Goal: Task Accomplishment & Management: Use online tool/utility

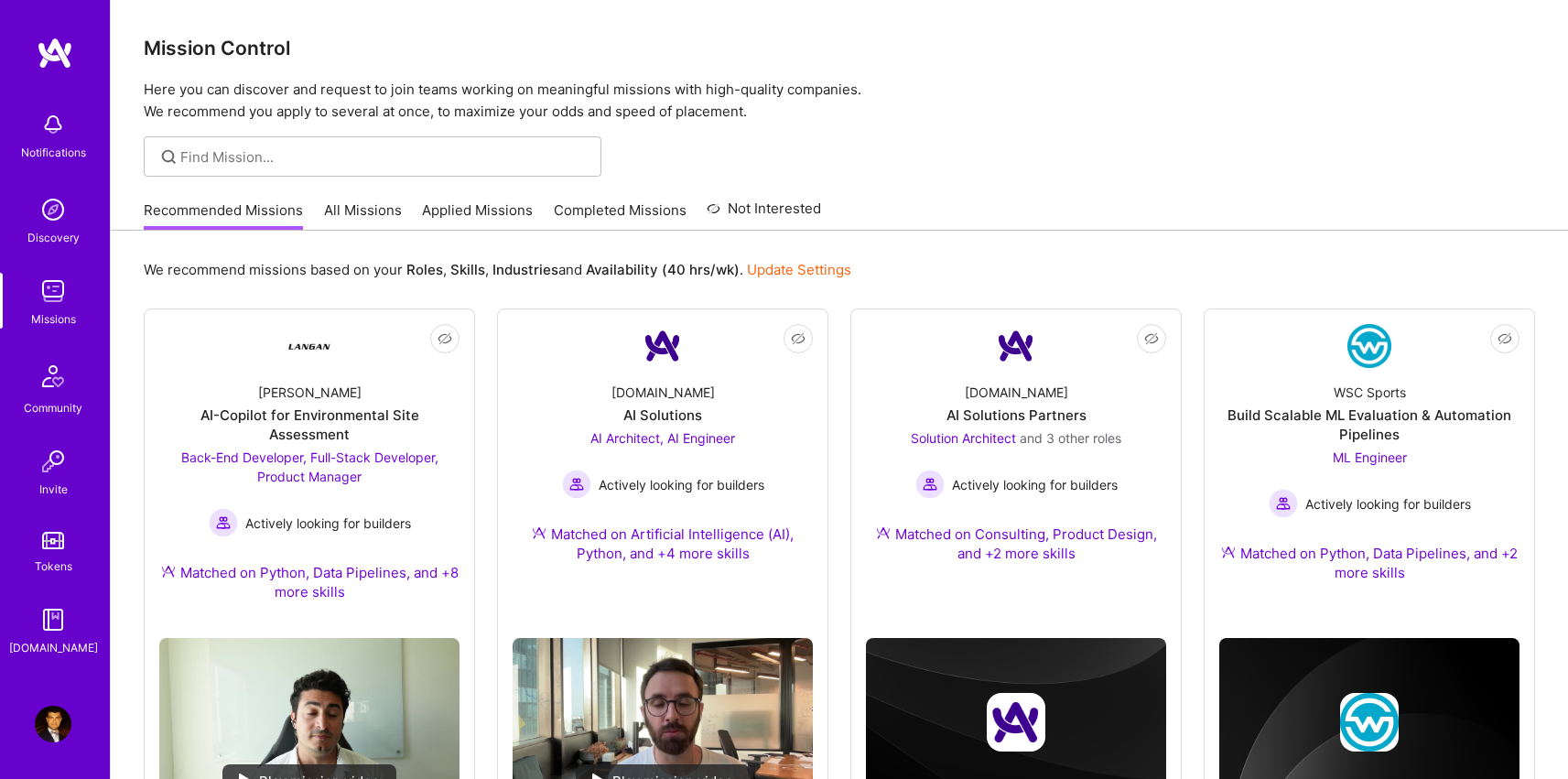
click at [318, 207] on div "Recommended Missions All Missions Applied Missions Completed Missions Not Inter…" at bounding box center [482, 209] width 677 height 40
click at [373, 208] on link "All Missions" at bounding box center [363, 215] width 78 height 30
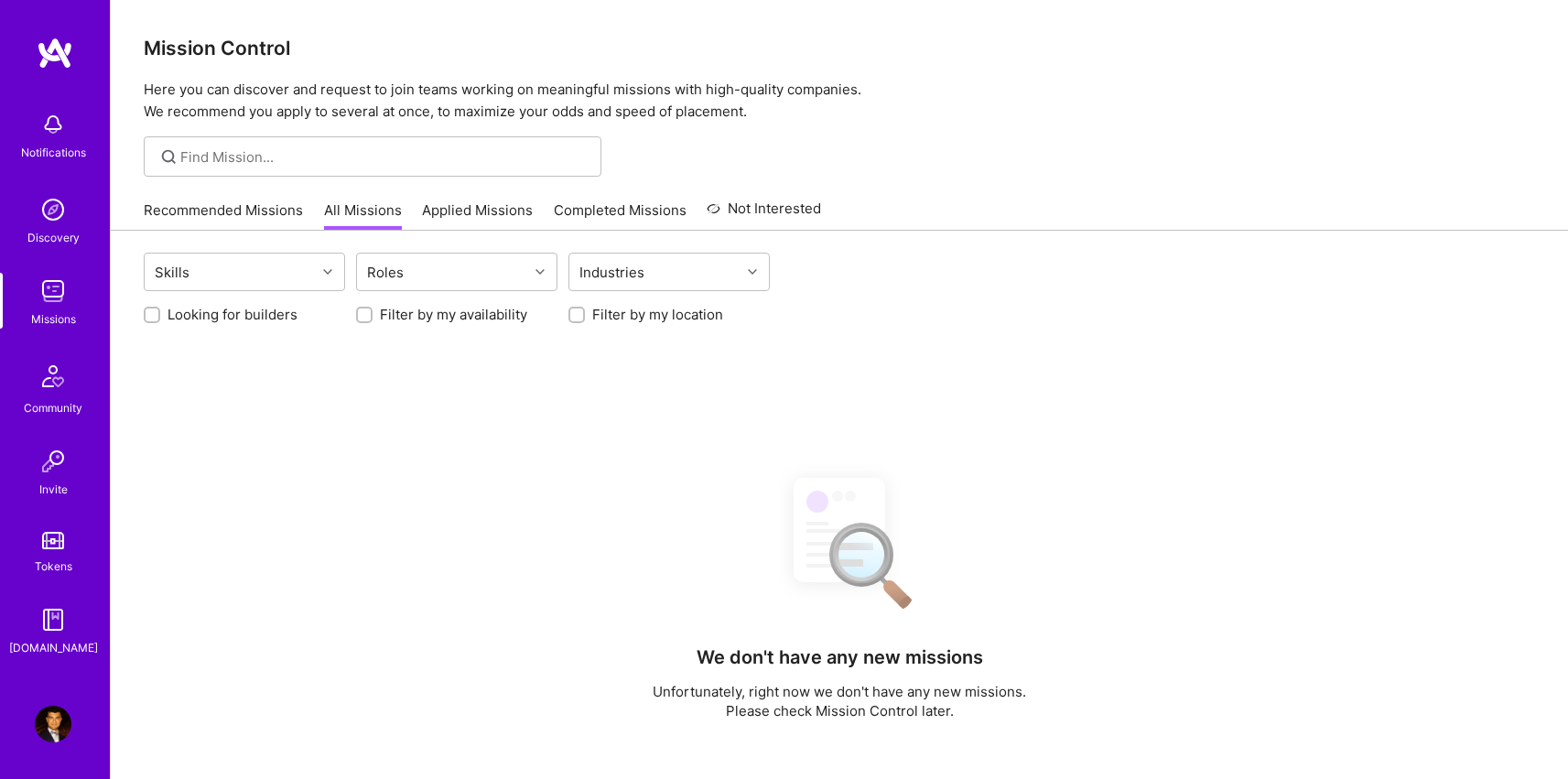
click at [605, 309] on label "Filter by my location" at bounding box center [658, 314] width 131 height 19
click at [584, 309] on input "Filter by my location" at bounding box center [578, 315] width 13 height 13
checkbox input "true"
click at [273, 307] on label "Looking for builders" at bounding box center [232, 314] width 130 height 19
click at [160, 309] on input "Looking for builders" at bounding box center [153, 315] width 13 height 13
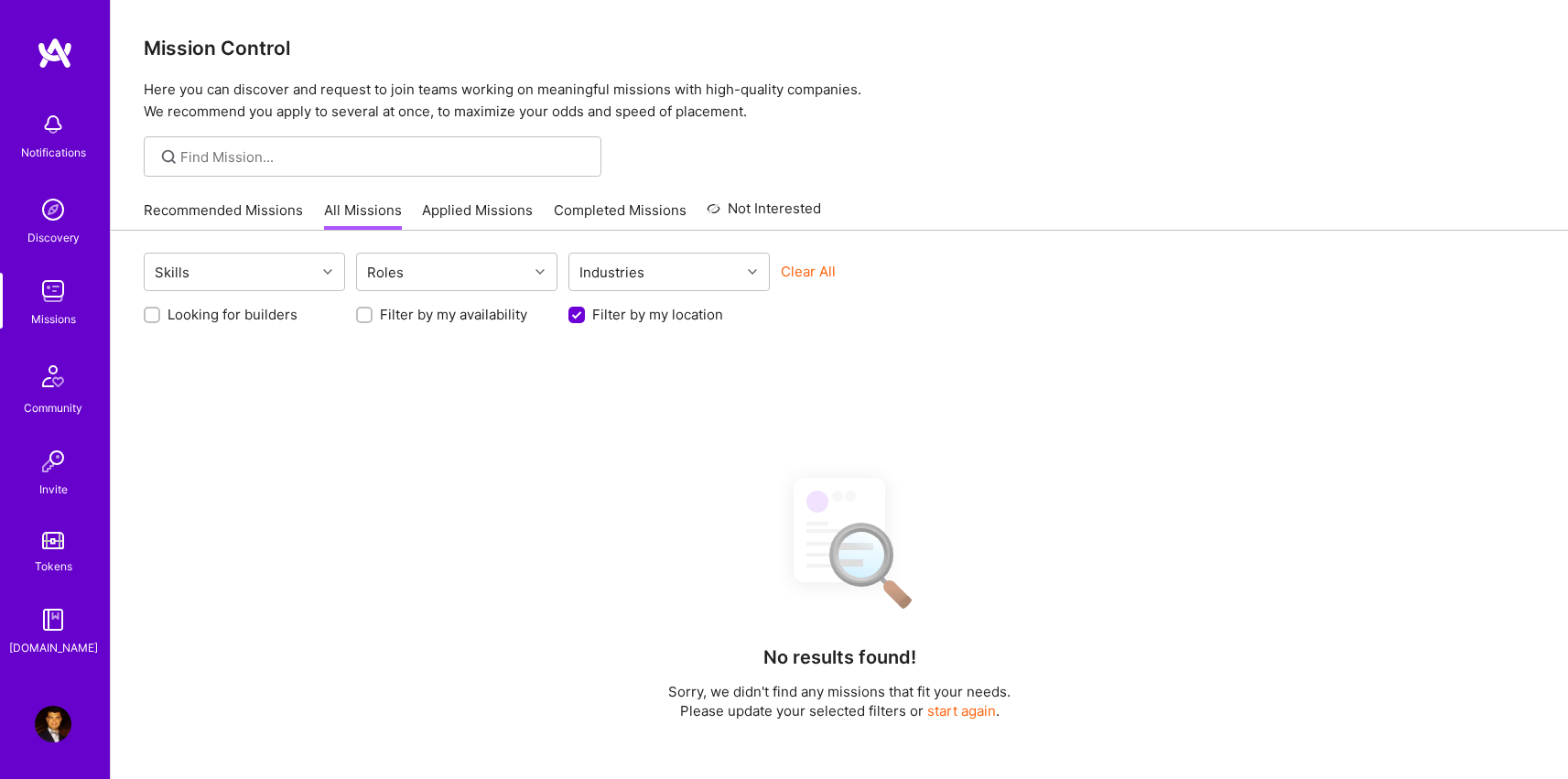
checkbox input "true"
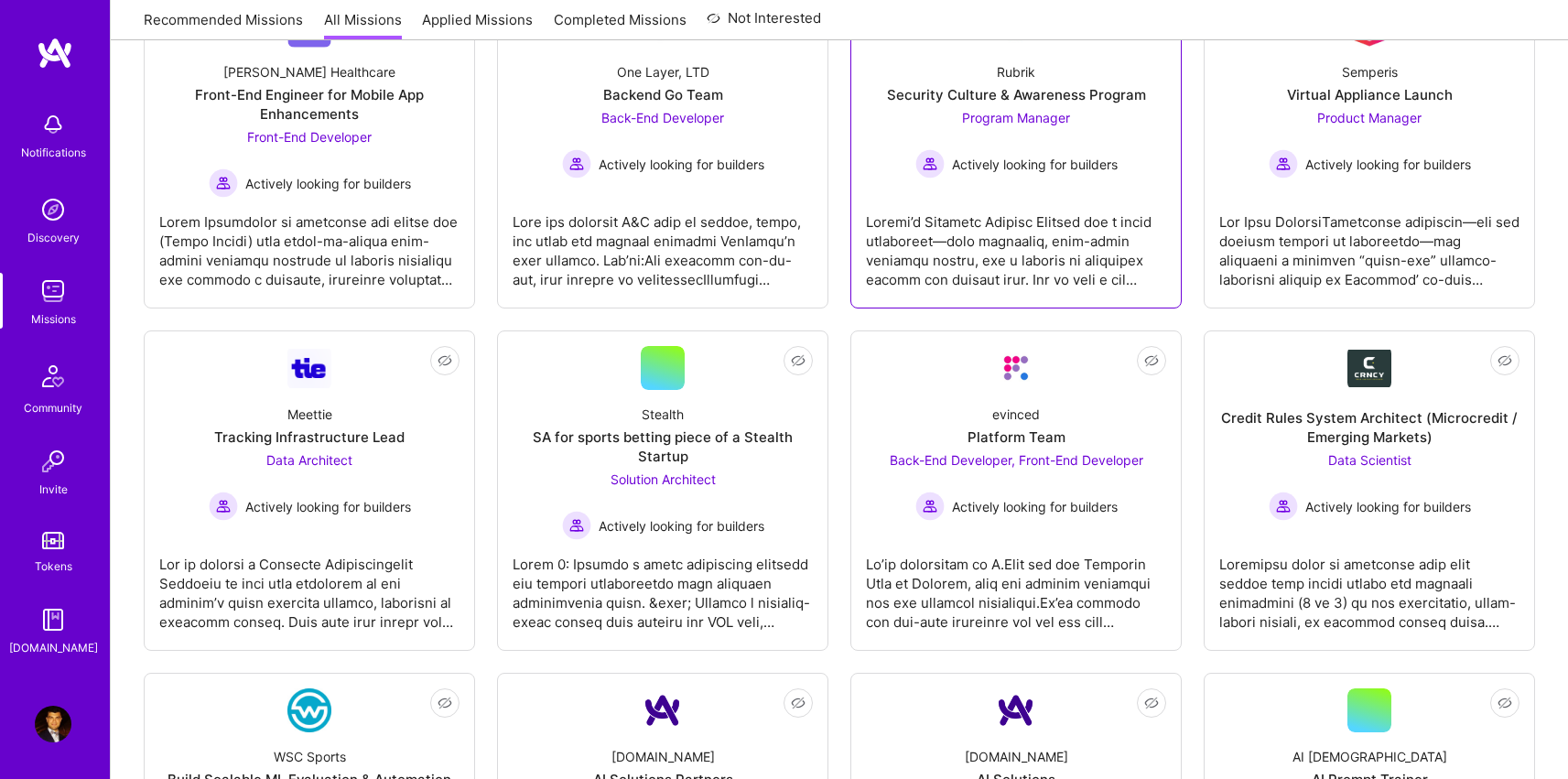
scroll to position [459, 0]
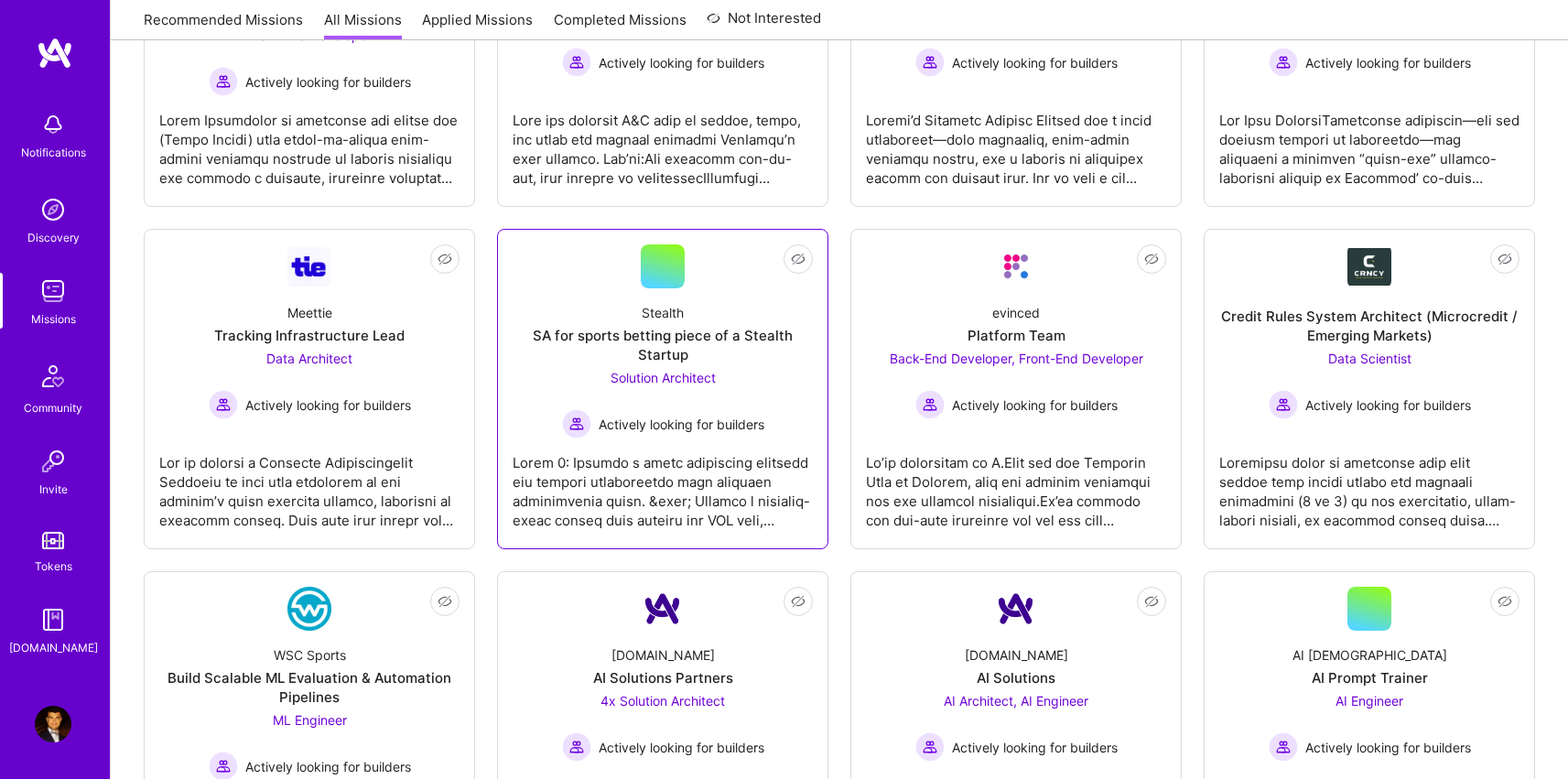
drag, startPoint x: 672, startPoint y: 320, endPoint x: 558, endPoint y: 322, distance: 114.0
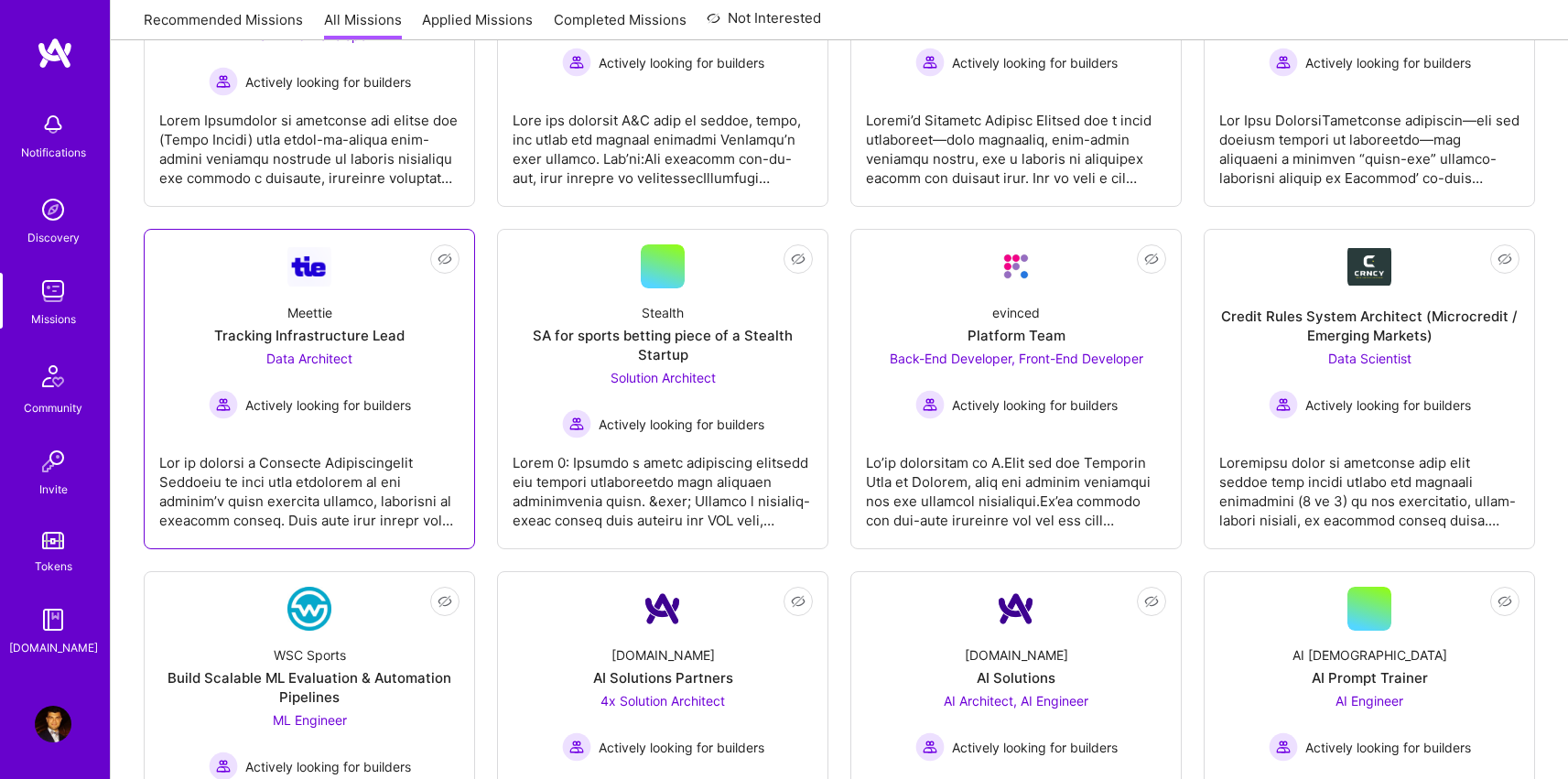
drag, startPoint x: 318, startPoint y: 321, endPoint x: 350, endPoint y: 289, distance: 45.3
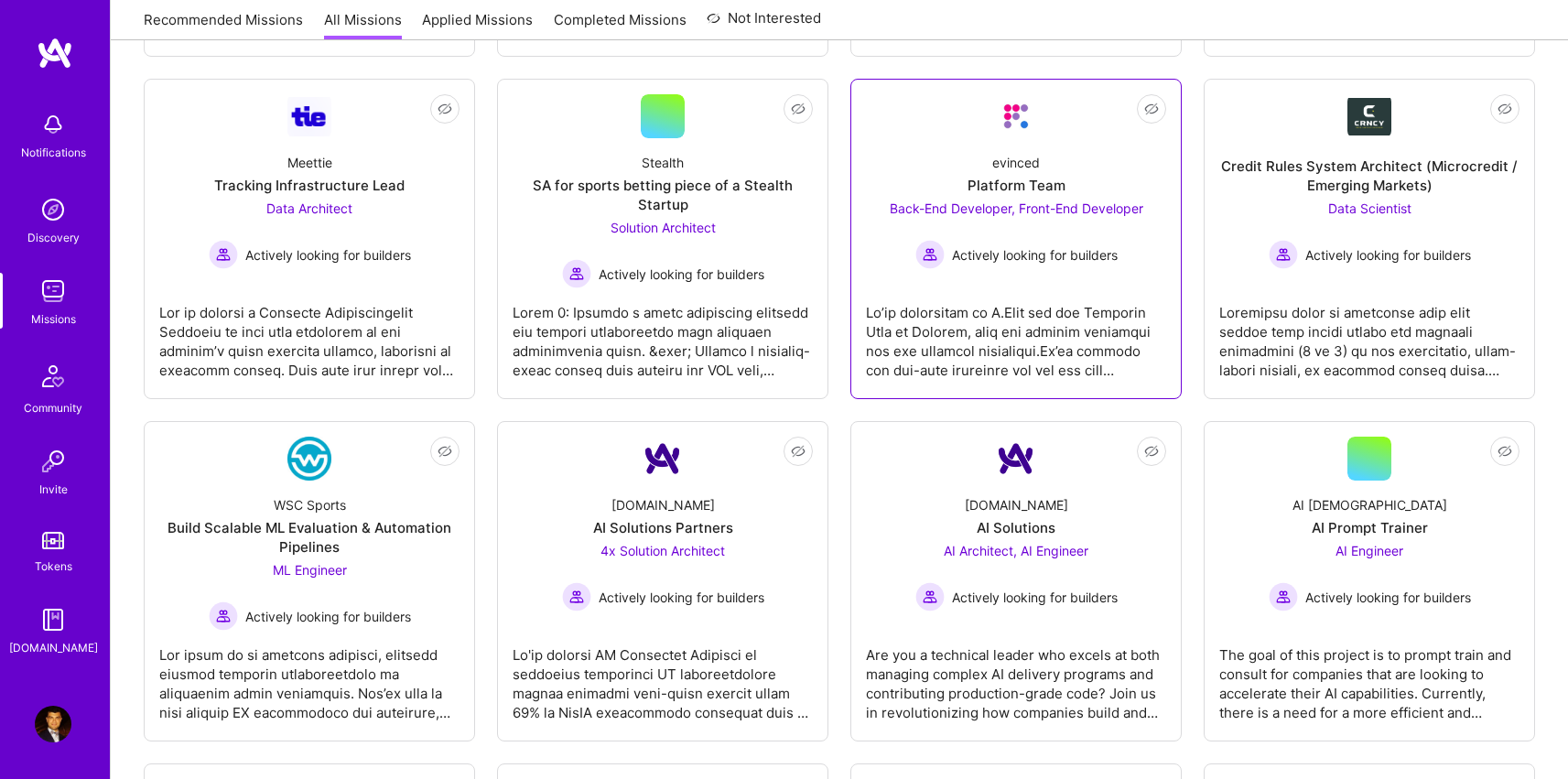
scroll to position [633, 0]
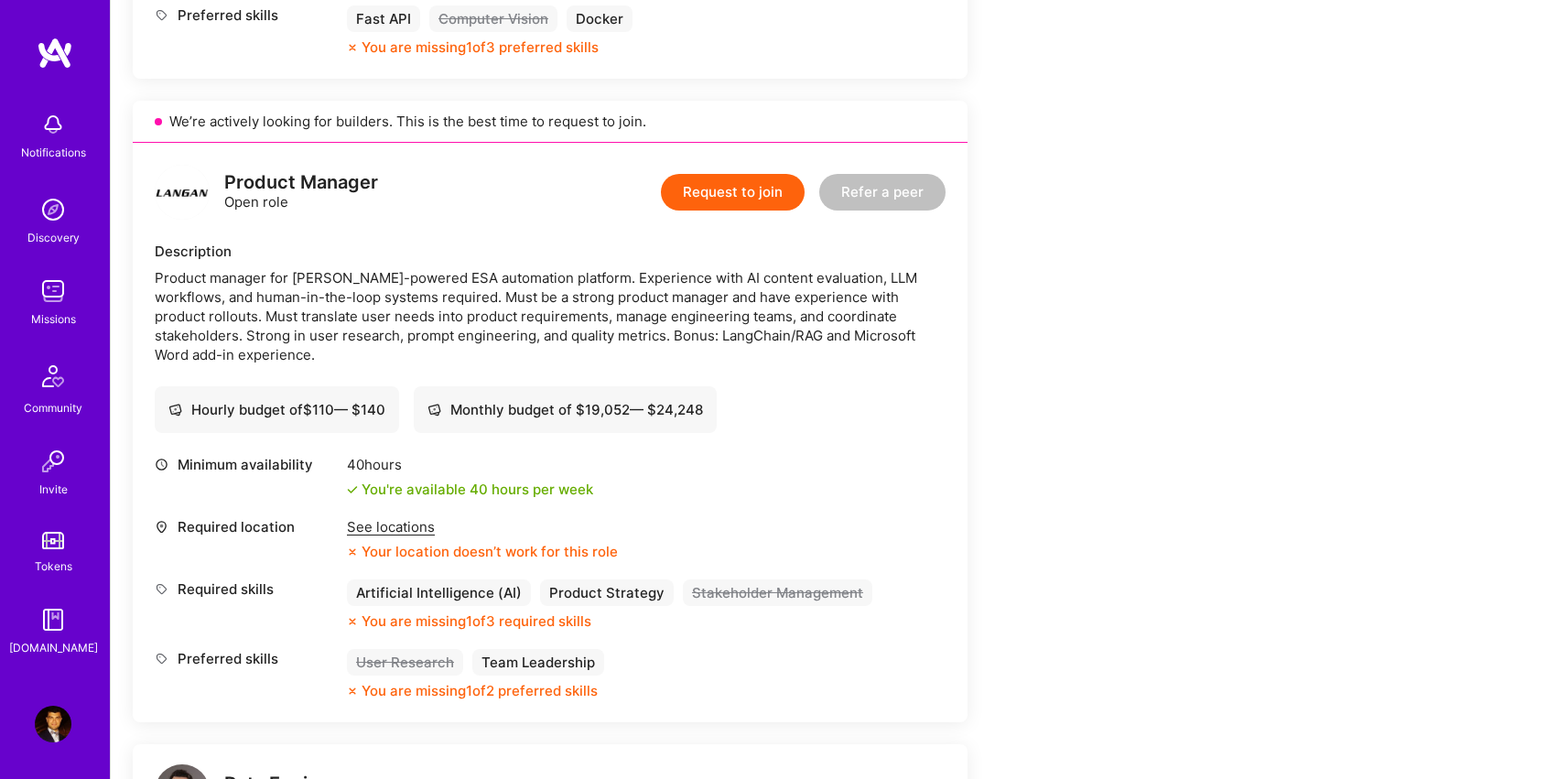
scroll to position [2673, 0]
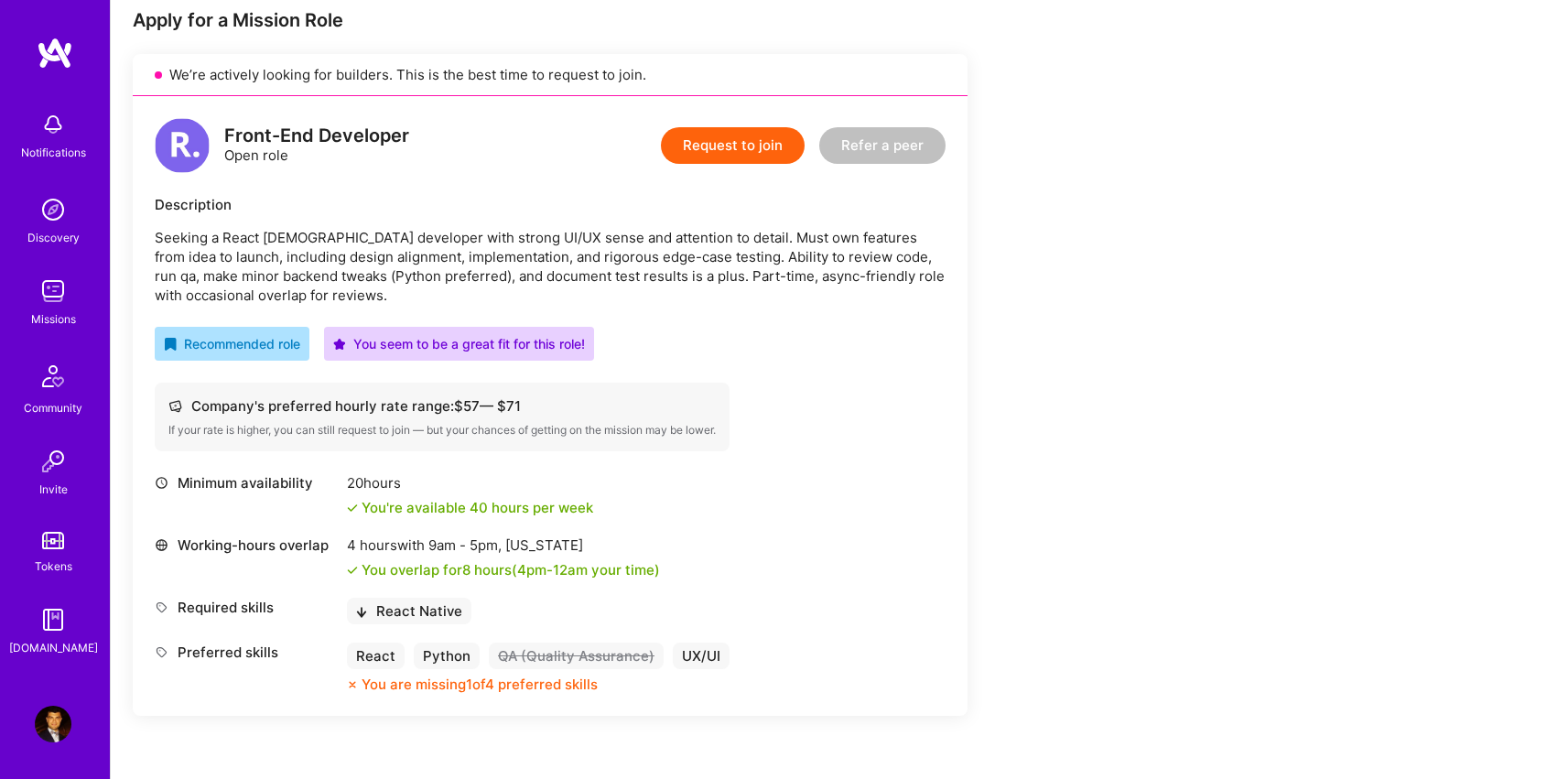
scroll to position [819, 0]
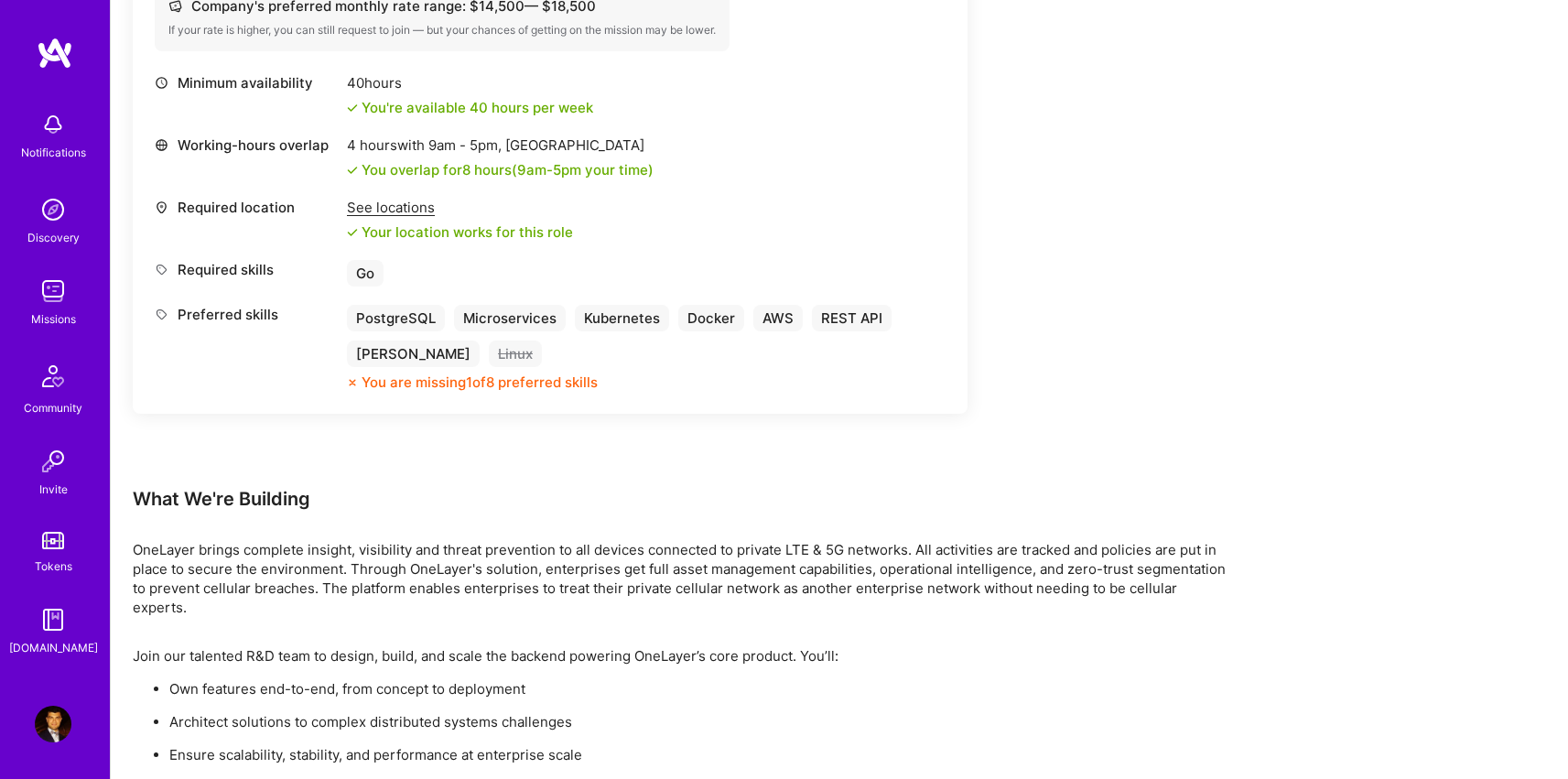
scroll to position [982, 0]
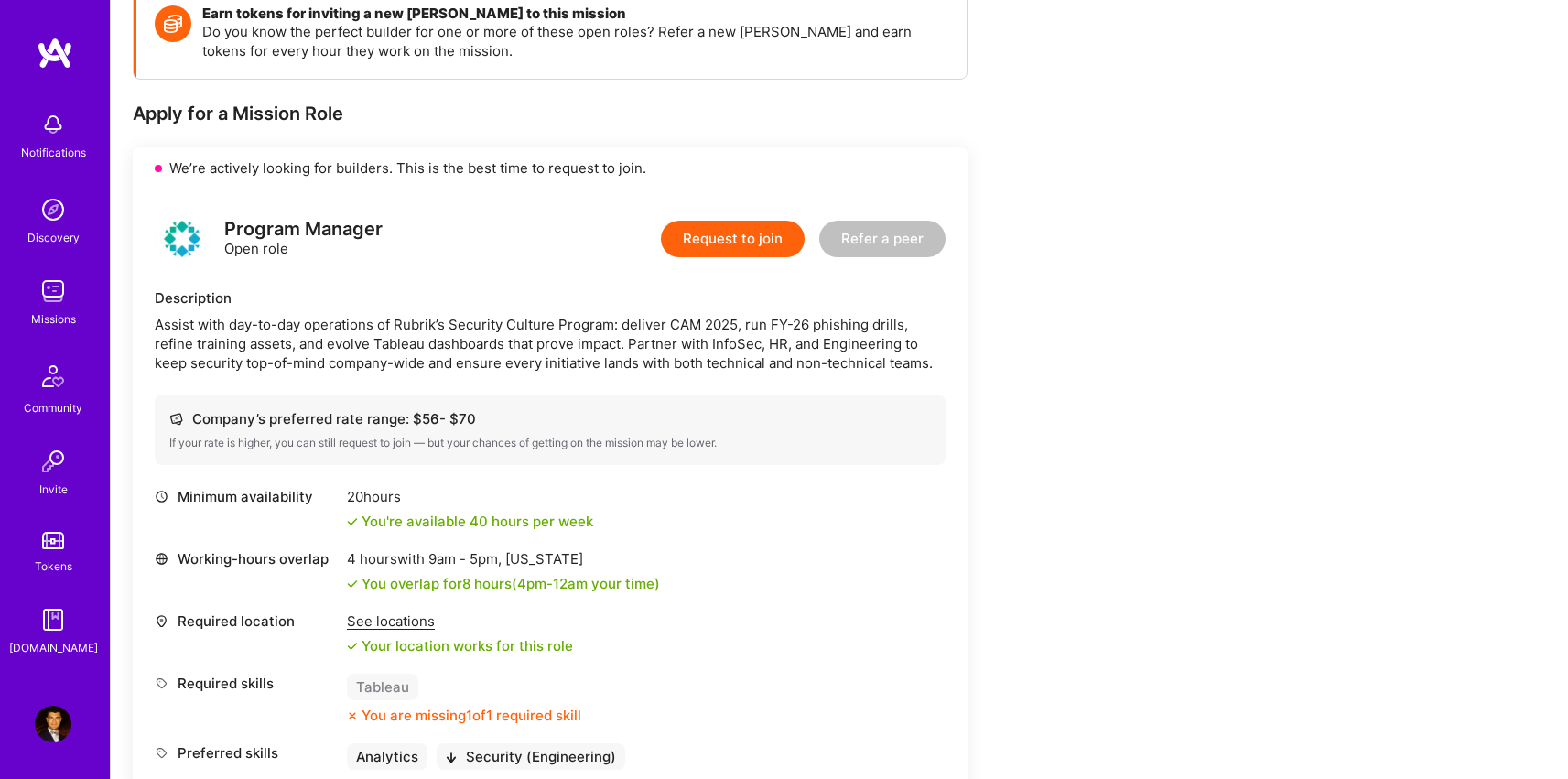
scroll to position [952, 0]
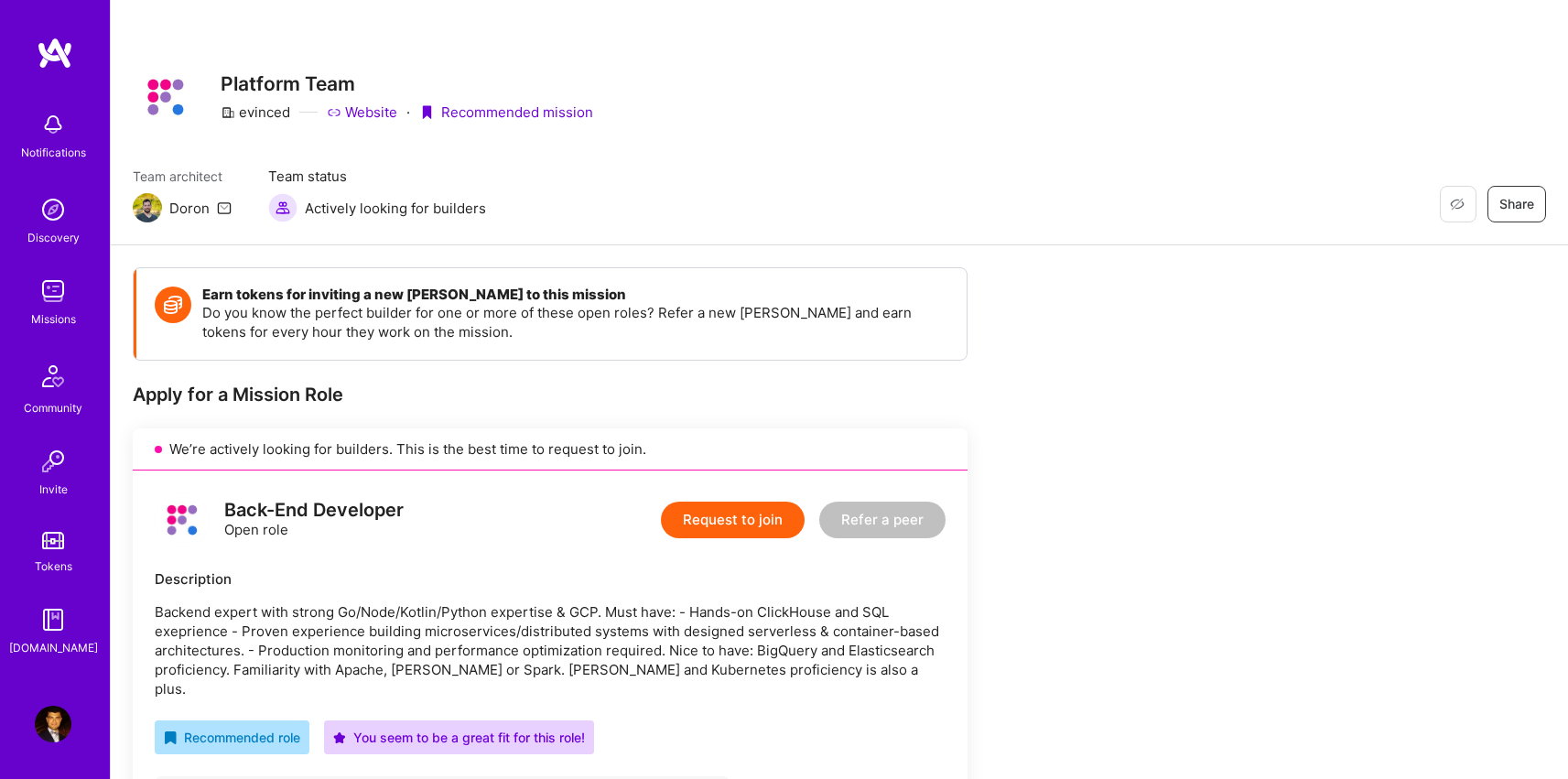
scroll to position [391, 0]
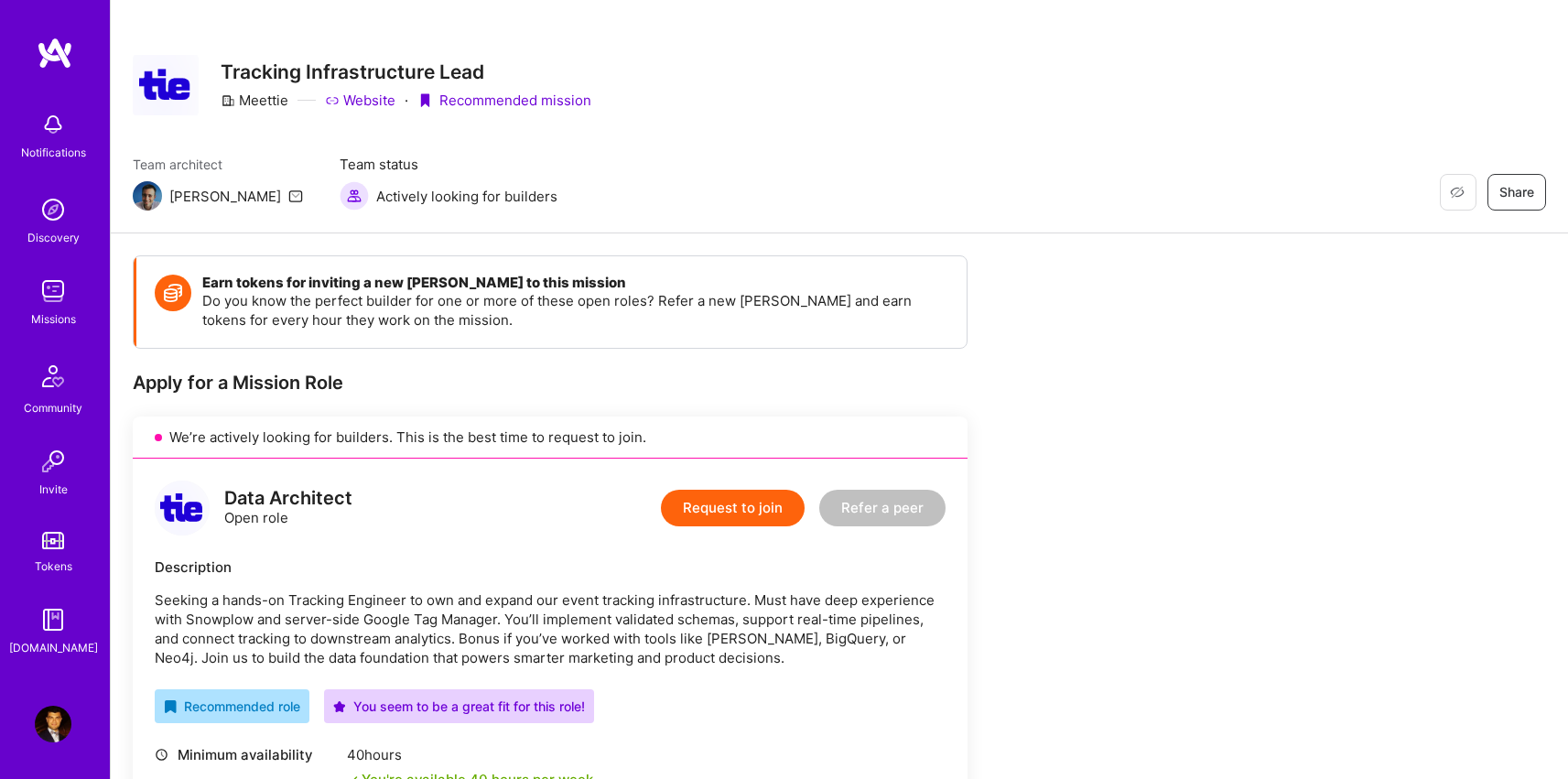
scroll to position [388, 0]
